Goal: Task Accomplishment & Management: Complete application form

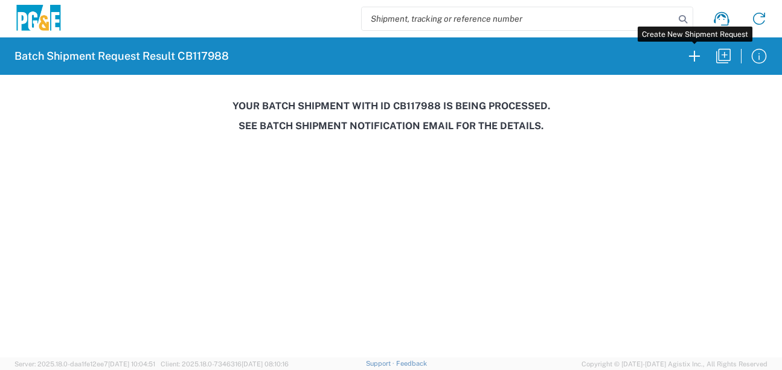
click at [689, 62] on icon "button" at bounding box center [693, 55] width 19 height 19
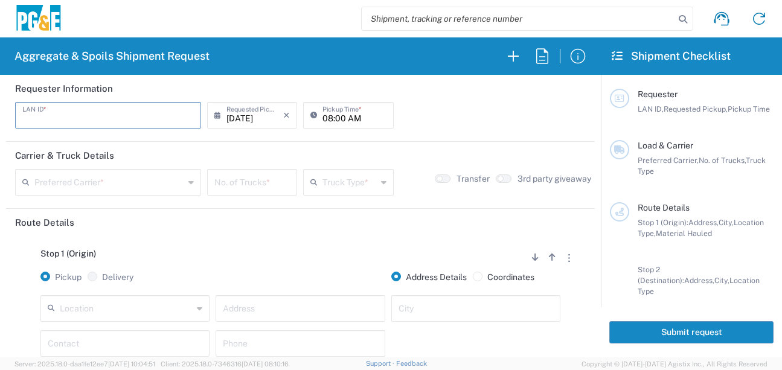
click at [60, 118] on input "text" at bounding box center [107, 114] width 171 height 21
type input "CSFA"
click at [322, 119] on input "08:00 AM" at bounding box center [353, 114] width 63 height 21
type input "07:00 AM"
click at [175, 177] on input "text" at bounding box center [109, 181] width 150 height 21
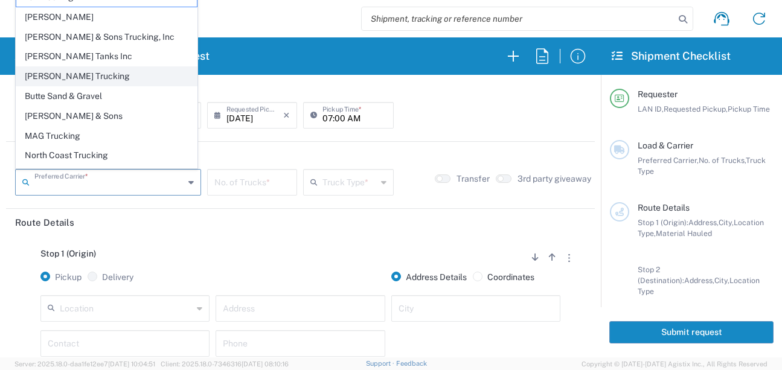
click at [75, 76] on span "[PERSON_NAME] Trucking" at bounding box center [106, 76] width 180 height 19
type input "[PERSON_NAME] Trucking"
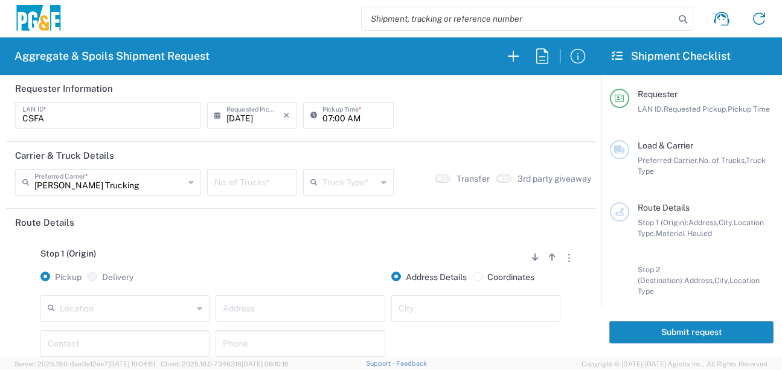
click at [241, 184] on input "number" at bounding box center [251, 181] width 75 height 21
type input "1"
click at [323, 179] on input "text" at bounding box center [349, 181] width 54 height 21
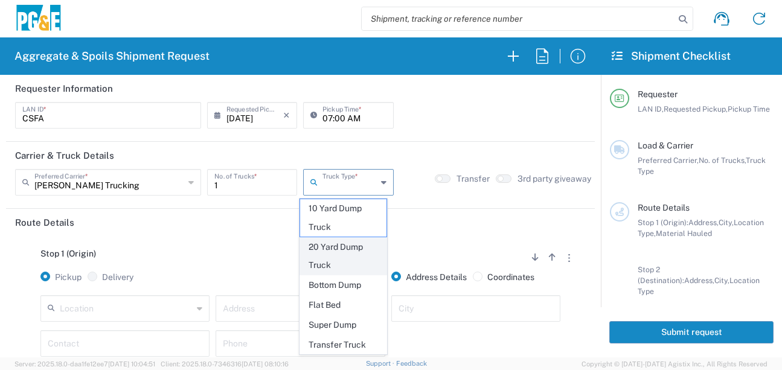
click at [331, 248] on span "20 Yard Dump Truck" at bounding box center [343, 256] width 86 height 37
type input "20 Yard Dump Truck"
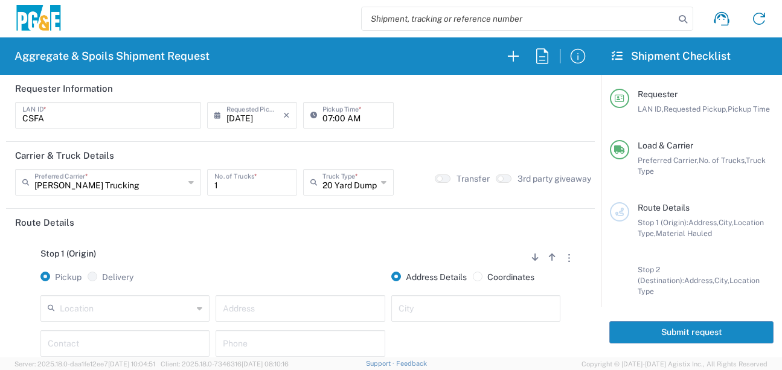
click at [308, 223] on header "Route Details" at bounding box center [300, 222] width 588 height 27
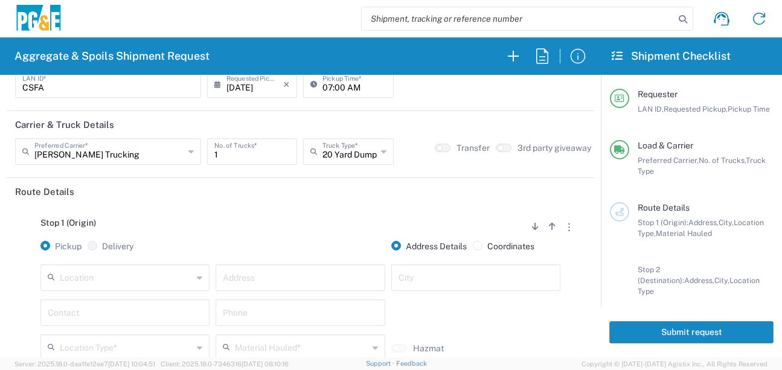
scroll to position [60, 0]
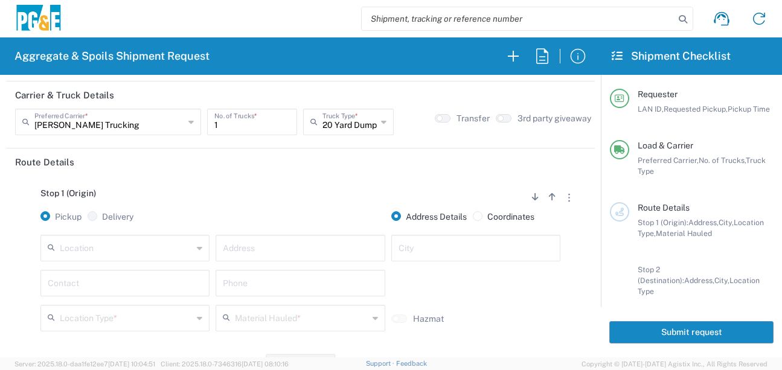
click at [115, 247] on input "text" at bounding box center [126, 247] width 133 height 21
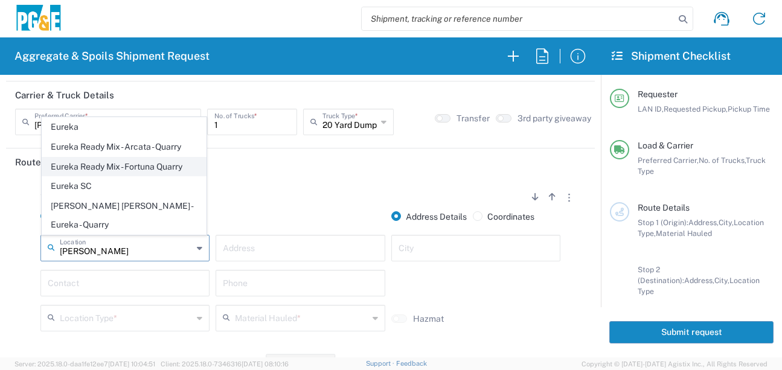
click at [174, 176] on span "Eureka Ready Mix - Fortuna Quarry" at bounding box center [124, 167] width 164 height 19
type input "Eureka Ready Mix - Fortuna Quarry"
type input "[STREET_ADDRESS]"
type input "Fortuna"
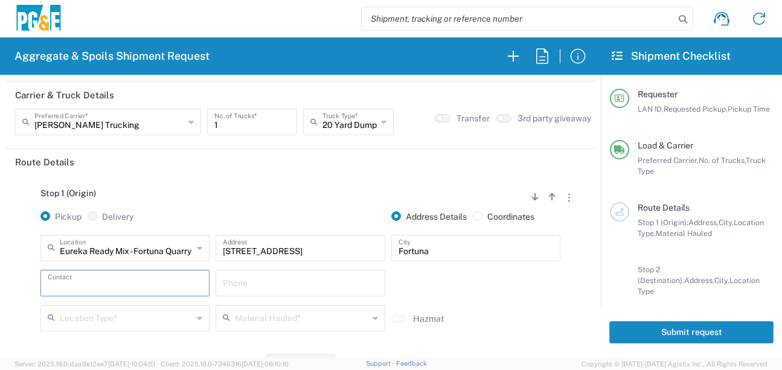
click at [147, 284] on input "text" at bounding box center [125, 282] width 154 height 21
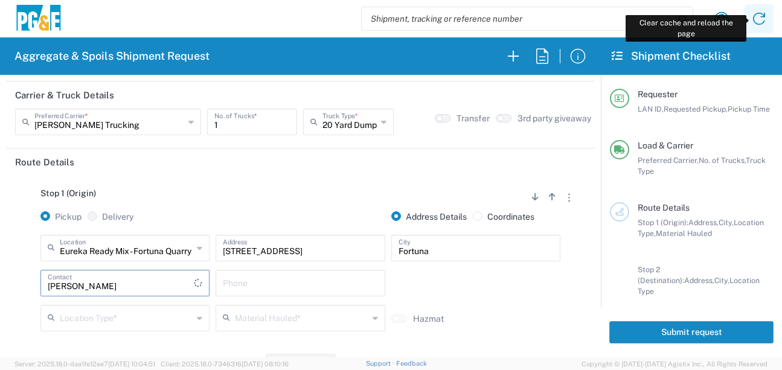
type input "[PERSON_NAME]"
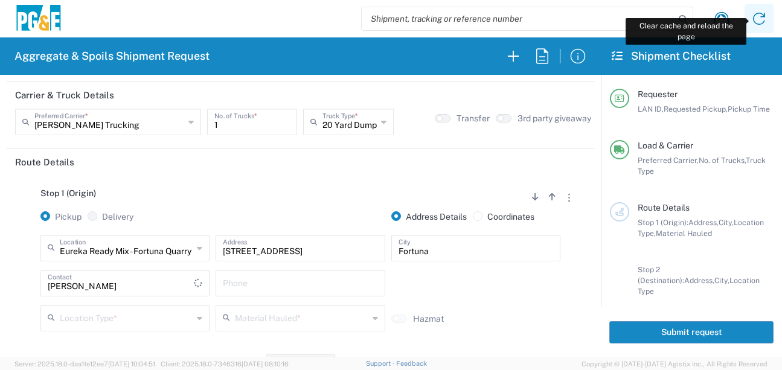
click at [758, 18] on icon at bounding box center [758, 18] width 19 height 19
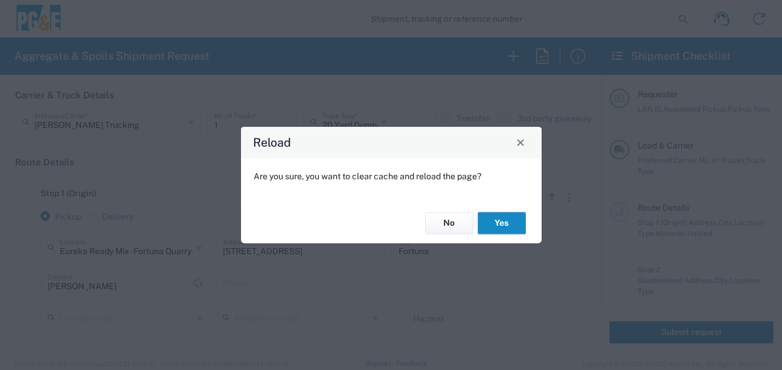
click at [508, 222] on button "Yes" at bounding box center [501, 223] width 48 height 22
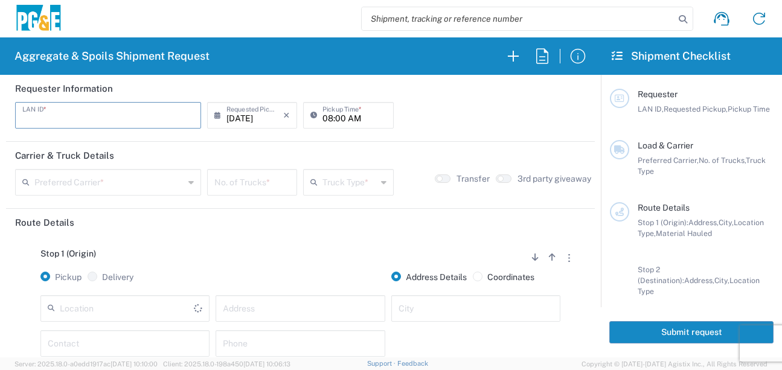
click at [77, 115] on input "text" at bounding box center [107, 114] width 171 height 21
type input "CSFA"
click at [325, 120] on input "08:00 AM" at bounding box center [353, 114] width 63 height 21
type input "07:00 AM"
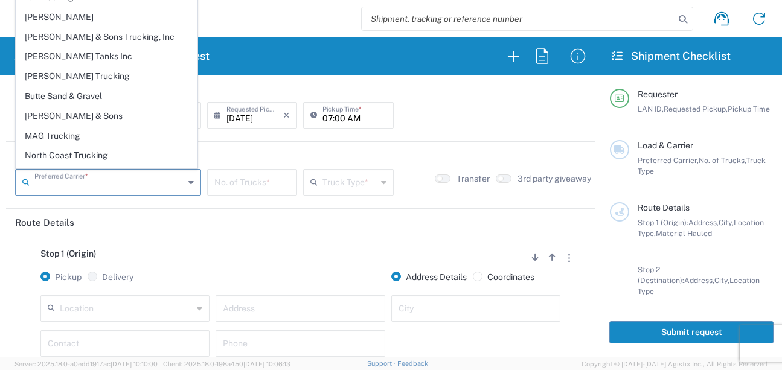
click at [120, 180] on input "text" at bounding box center [109, 181] width 150 height 21
click at [70, 73] on span "[PERSON_NAME] Trucking" at bounding box center [106, 76] width 180 height 19
type input "[PERSON_NAME] Trucking"
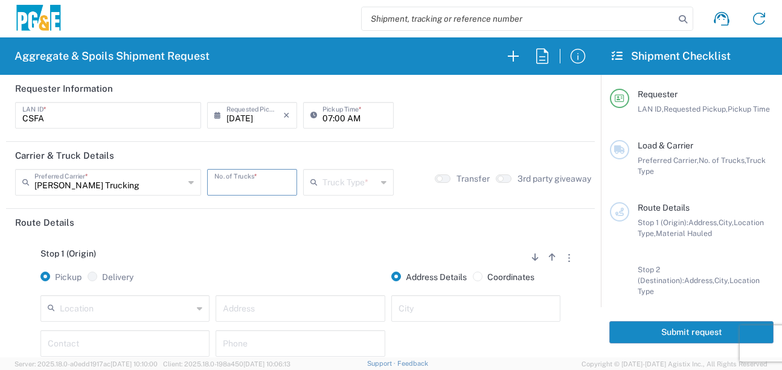
click at [255, 186] on input "number" at bounding box center [251, 181] width 75 height 21
type input "1"
click at [358, 186] on input "text" at bounding box center [349, 181] width 54 height 21
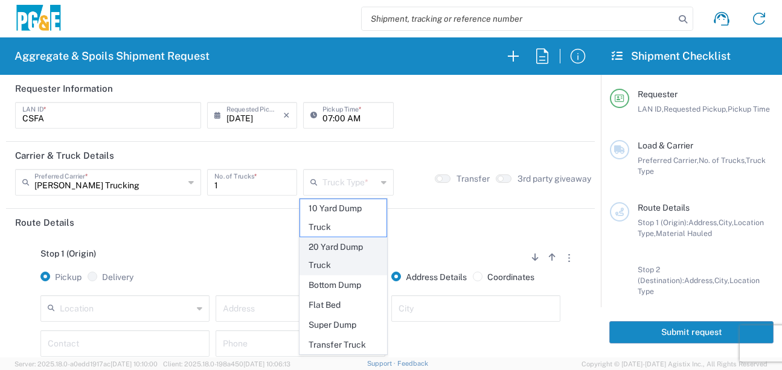
click at [328, 251] on span "20 Yard Dump Truck" at bounding box center [343, 256] width 86 height 37
type input "20 Yard Dump Truck"
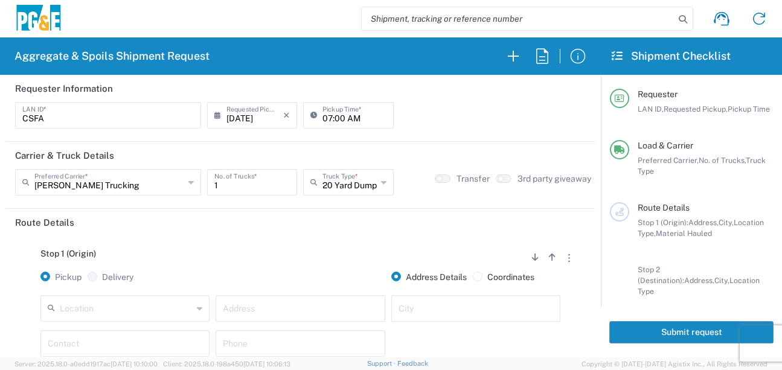
click at [302, 241] on div "Stop 1 (Origin) Add Stop Above Add Stop Below Remove Stop Pickup Delivery Addre…" at bounding box center [300, 330] width 570 height 189
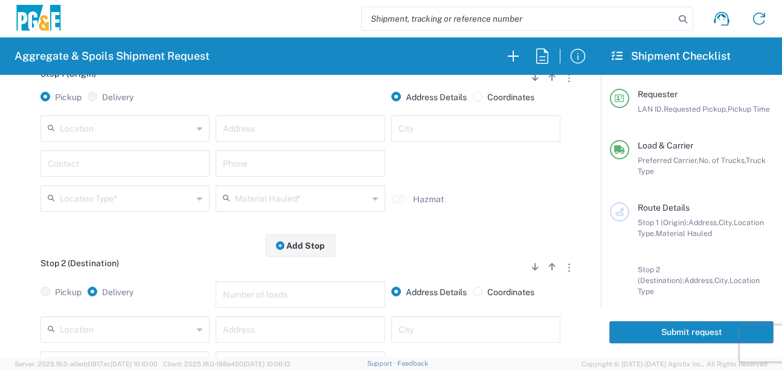
scroll to position [181, 0]
click at [156, 128] on input "text" at bounding box center [126, 126] width 133 height 21
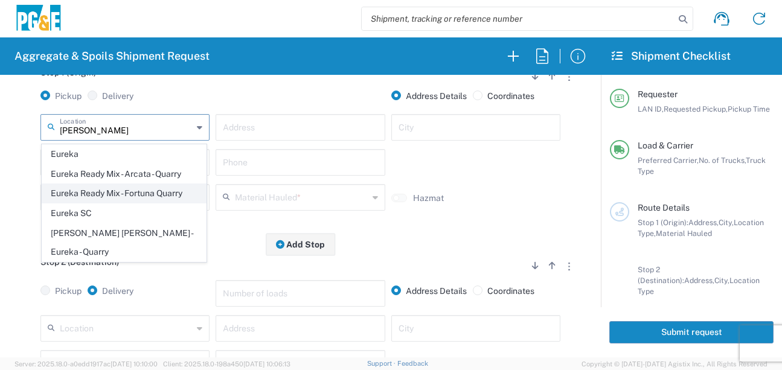
click at [136, 196] on span "Eureka Ready Mix - Fortuna Quarry" at bounding box center [124, 193] width 164 height 19
type input "Eureka Ready Mix - Fortuna Quarry"
type input "[STREET_ADDRESS]"
type input "Fortuna"
type input "Quarry"
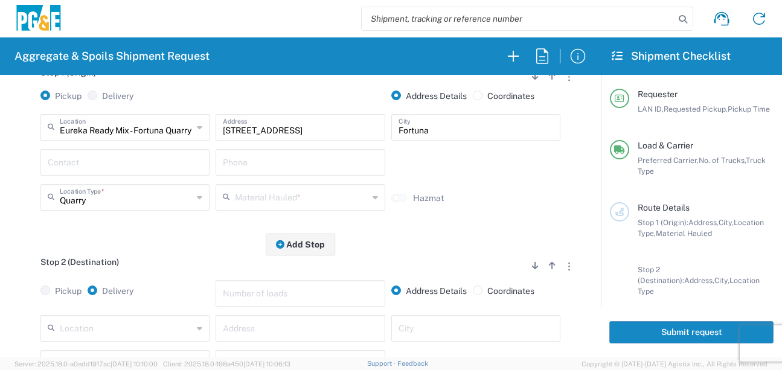
click at [114, 172] on div "Contact" at bounding box center [124, 162] width 169 height 27
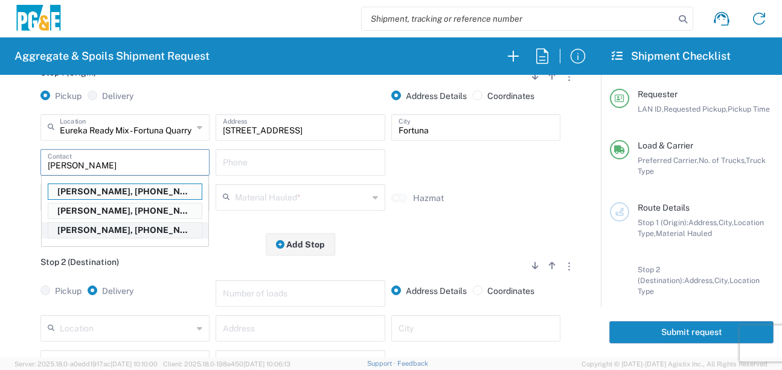
click at [107, 231] on p "Chris Fales, 707-367-0435" at bounding box center [124, 230] width 153 height 15
type input "Chris Fales"
type input "707-367-0435"
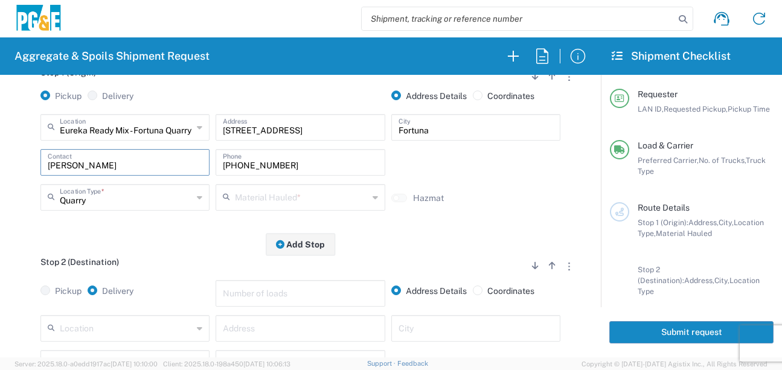
click at [301, 196] on input "text" at bounding box center [301, 196] width 133 height 21
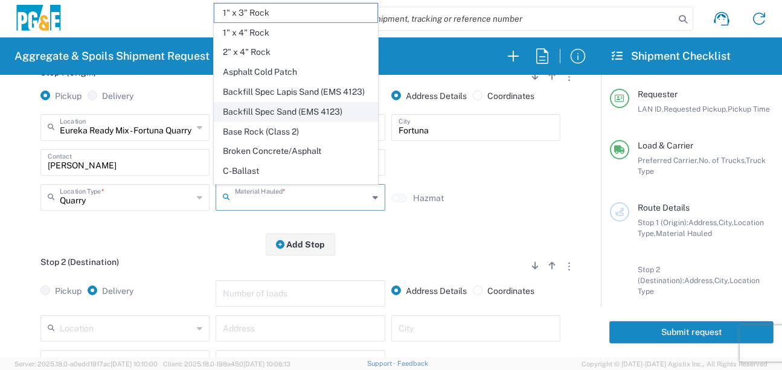
click at [298, 121] on span "Backfill Spec Sand (EMS 4123)" at bounding box center [296, 112] width 164 height 19
type input "Backfill Spec Sand (EMS 4123)"
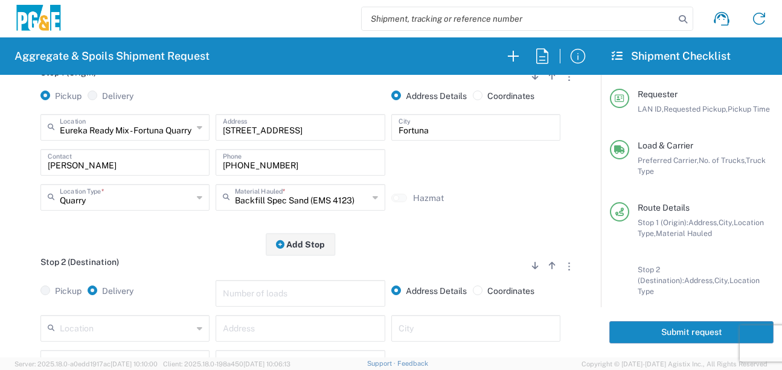
click at [189, 243] on div "Stop 1 (Origin) Add Stop Above Add Stop Below Remove Stop Pickup Delivery Addre…" at bounding box center [300, 149] width 570 height 189
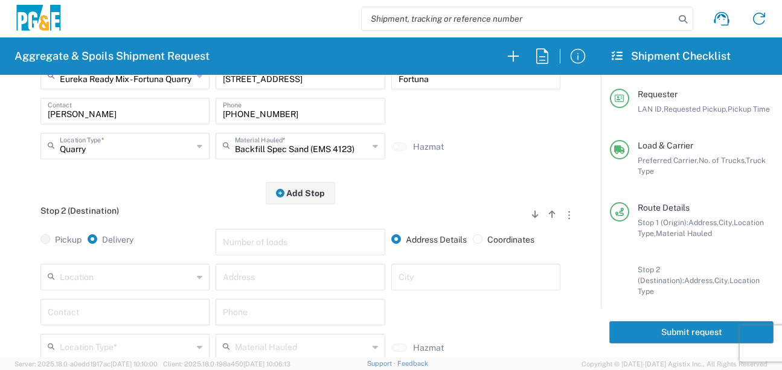
scroll to position [302, 0]
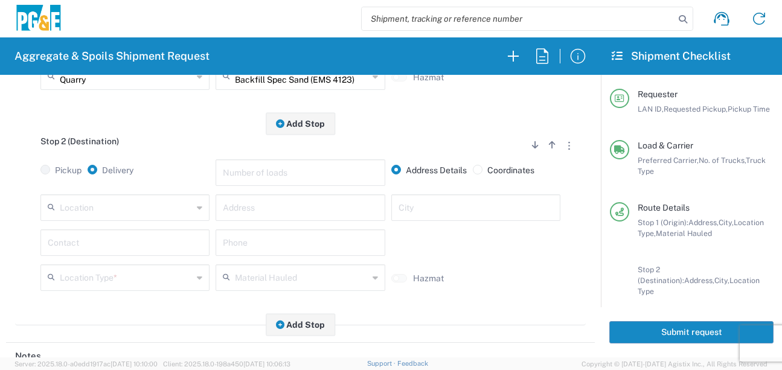
click at [144, 217] on input "text" at bounding box center [126, 206] width 133 height 21
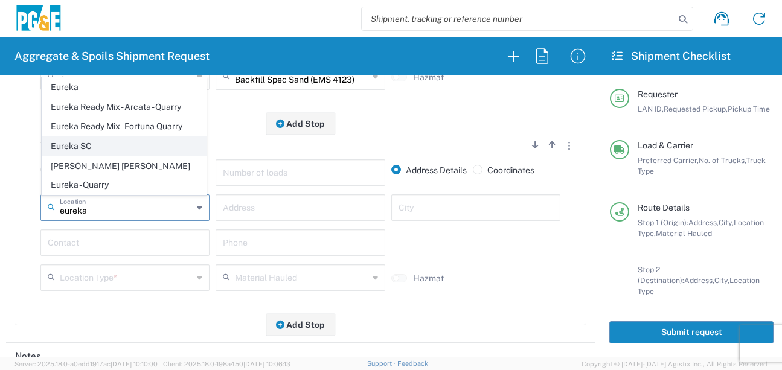
click at [125, 156] on span "Eureka SC" at bounding box center [124, 146] width 164 height 19
type input "Eureka SC"
type input "1099 W 14th St"
type input "Eureka"
type input "Business No Loading Dock"
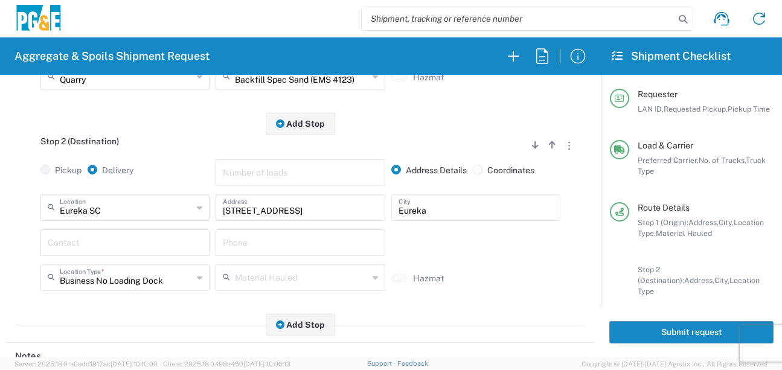
click at [143, 257] on div "Contact" at bounding box center [124, 246] width 175 height 35
click at [141, 251] on input "text" at bounding box center [125, 241] width 154 height 21
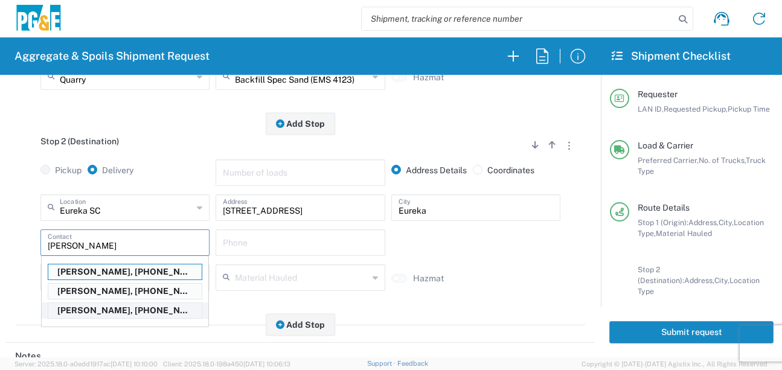
click at [153, 317] on p "Chris Fales, 707-367-0435" at bounding box center [124, 310] width 153 height 15
type input "Chris Fales"
type input "707-367-0435"
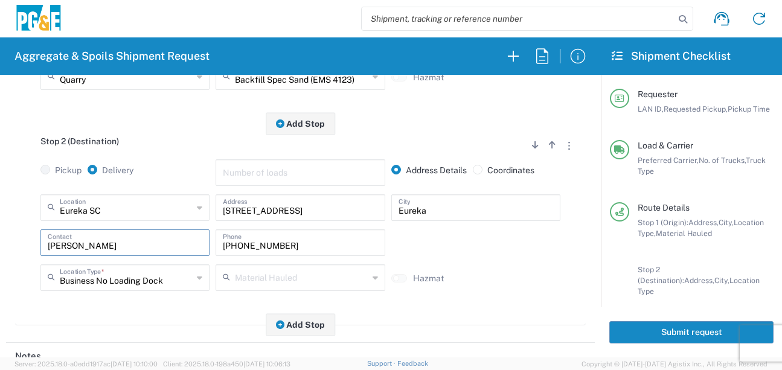
click at [255, 320] on div "Stop 2 (Destination) Add Stop Above Add Stop Below Remove Stop Pickup Delivery …" at bounding box center [300, 225] width 570 height 202
click at [217, 327] on main "Stop 1 (Origin) Add Stop Above Add Stop Below Remove Stop Pickup Delivery Addre…" at bounding box center [300, 136] width 588 height 404
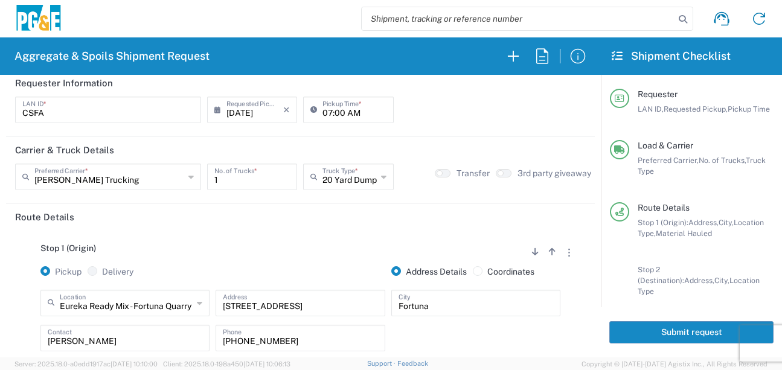
scroll to position [0, 0]
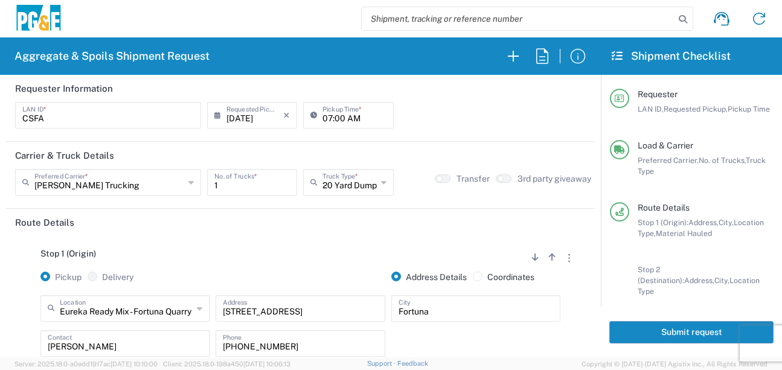
click at [630, 336] on button "Submit request" at bounding box center [691, 332] width 164 height 22
